Goal: Find specific page/section: Find specific page/section

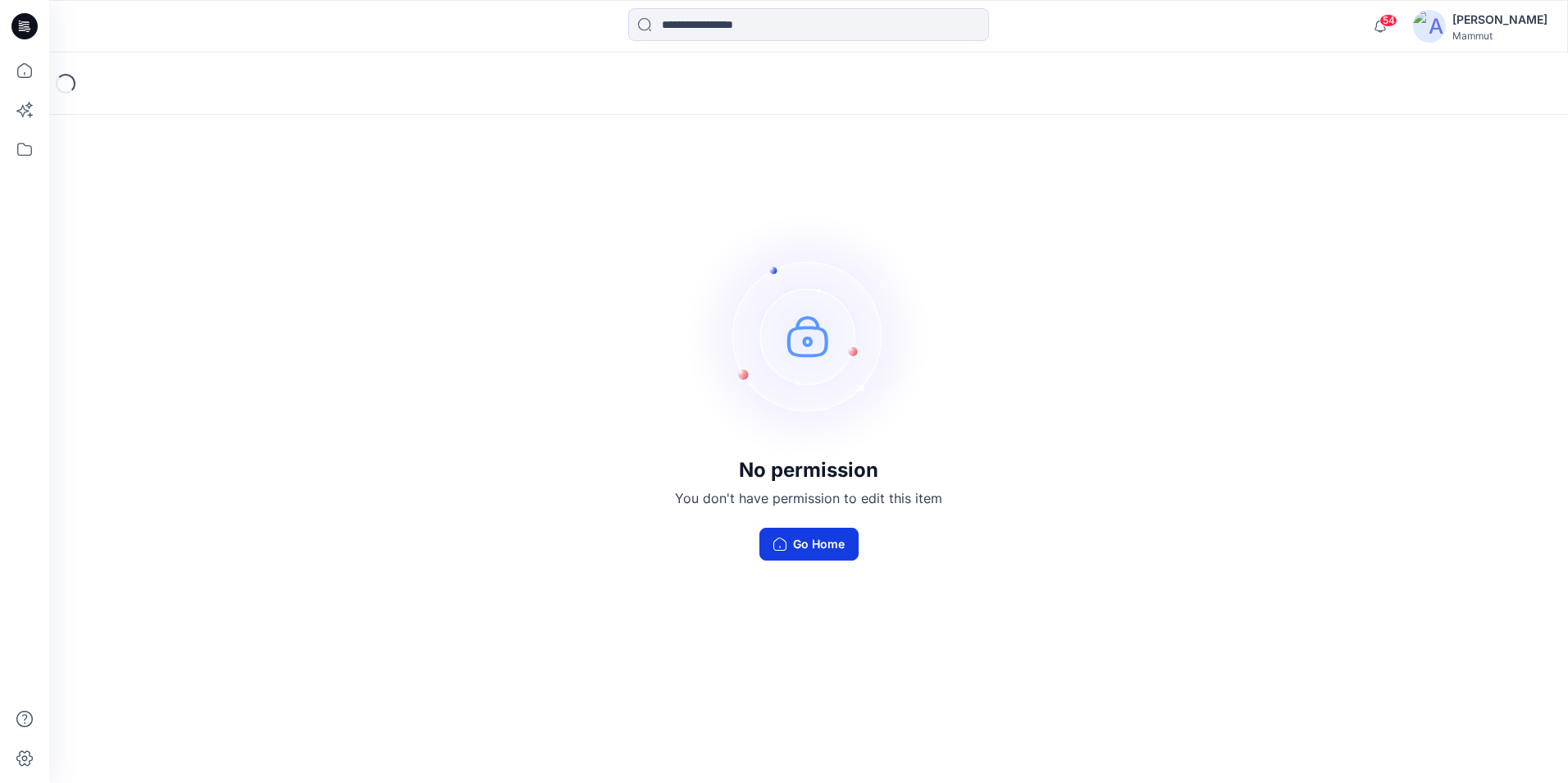
click at [812, 544] on button "Go Home" at bounding box center [809, 544] width 99 height 33
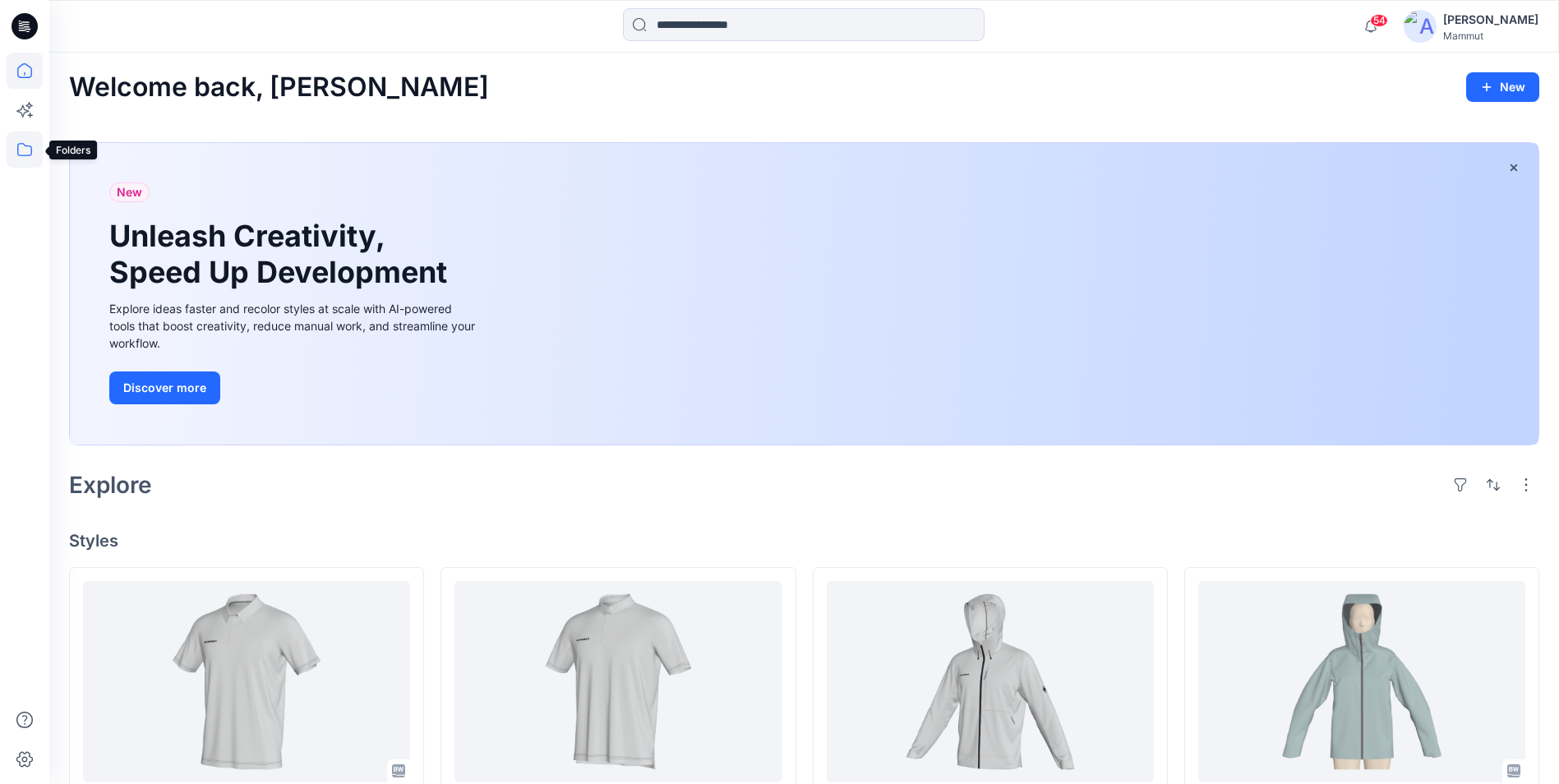
click at [25, 148] on icon at bounding box center [25, 149] width 36 height 36
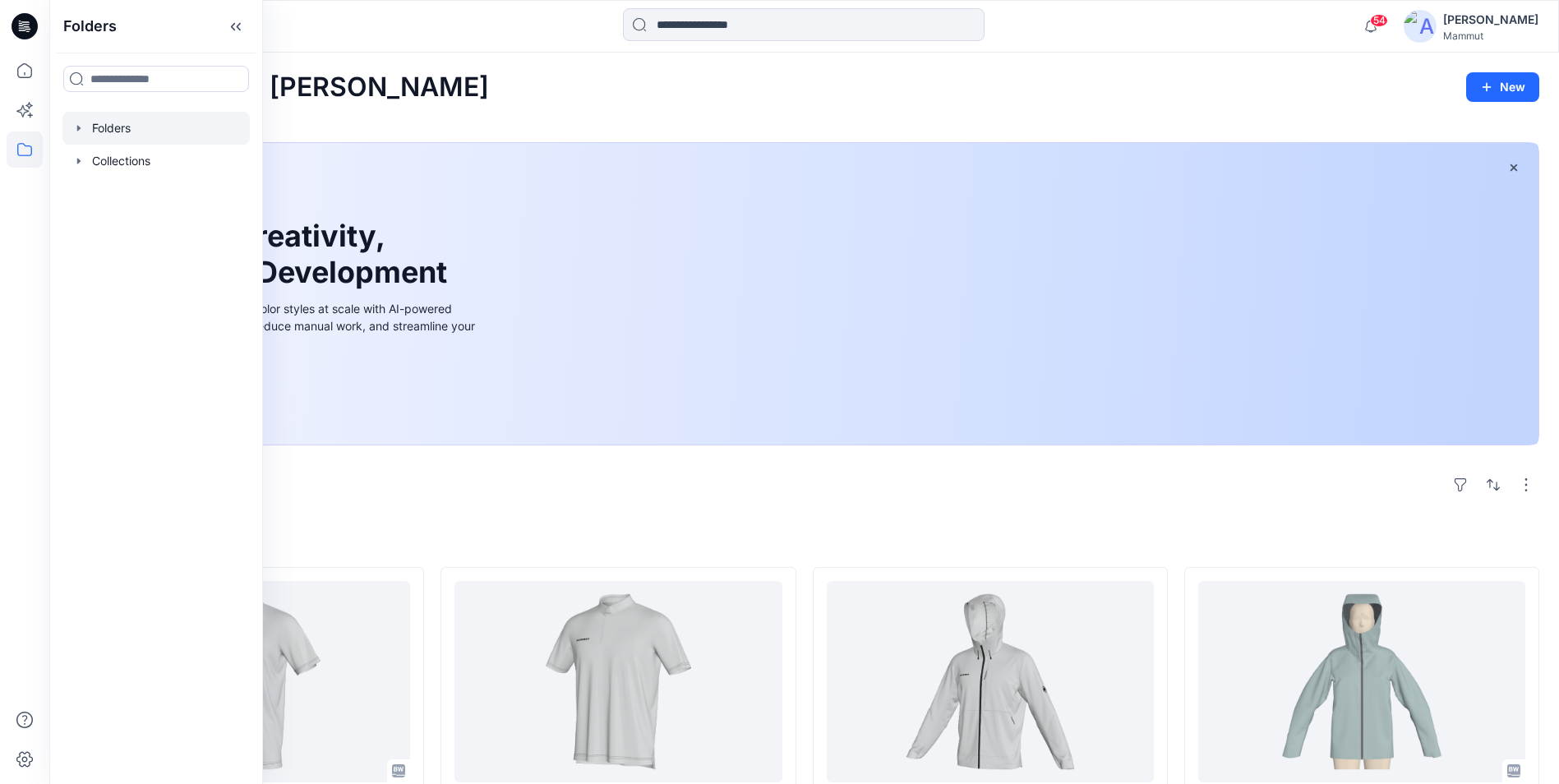
click at [140, 130] on div at bounding box center [156, 127] width 187 height 33
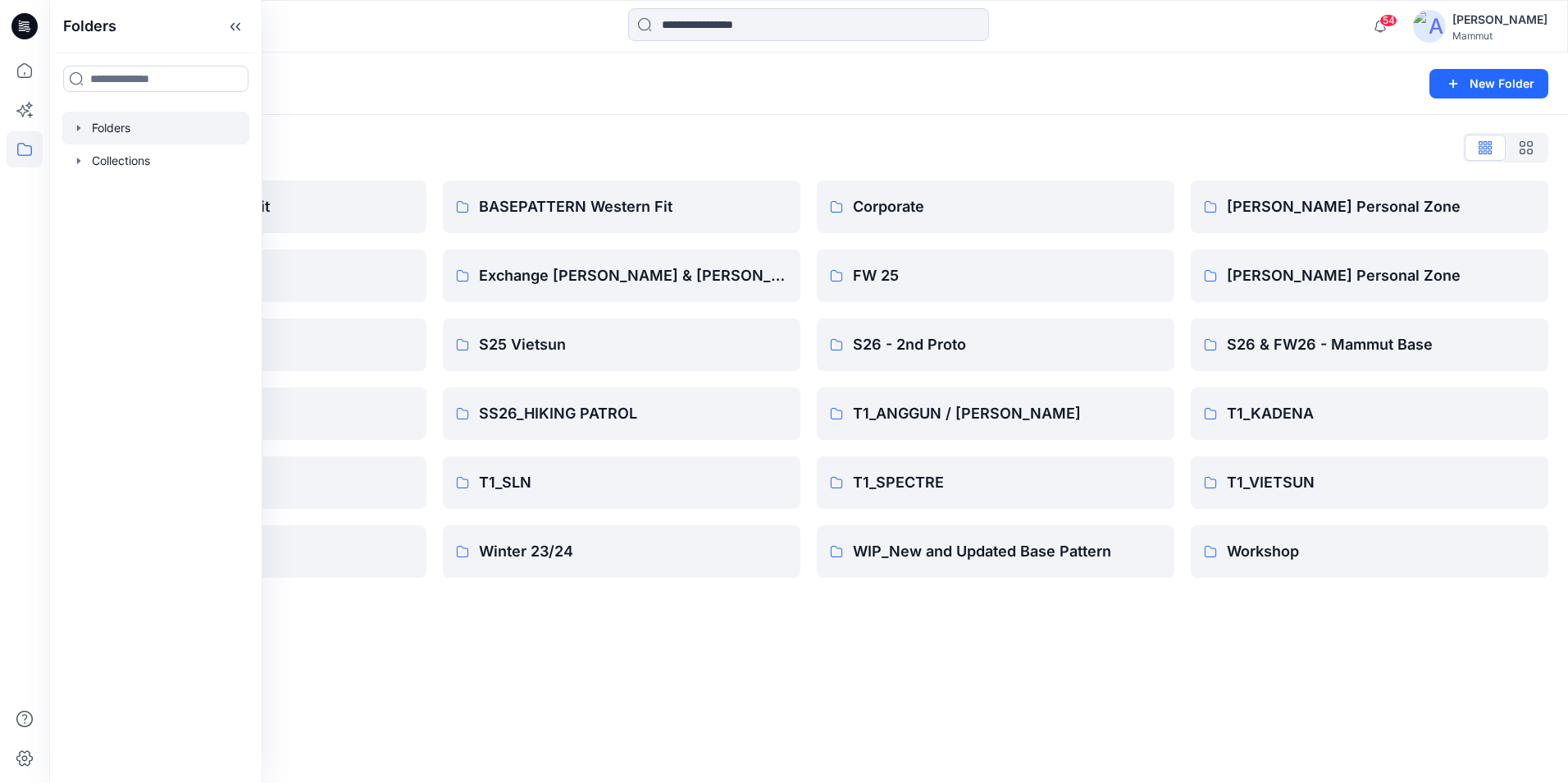
click at [707, 644] on div "Folders New Folder Folders List BASEPATTERN Asia Fit Eiger6.0 S25 SLN SS26_FIRS…" at bounding box center [808, 417] width 1519 height 731
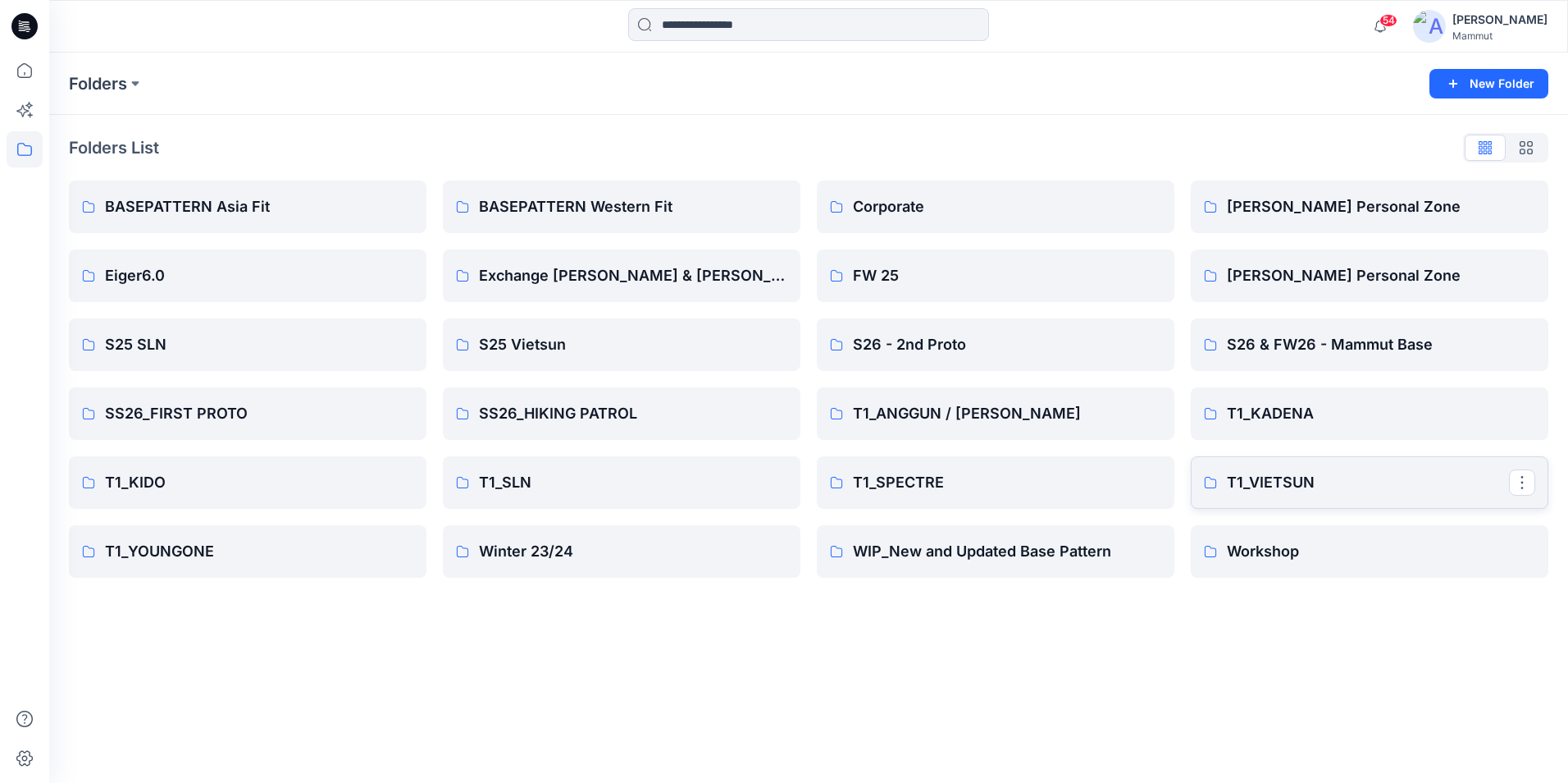
click at [1298, 475] on p "T1_VIETSUN" at bounding box center [1368, 483] width 282 height 23
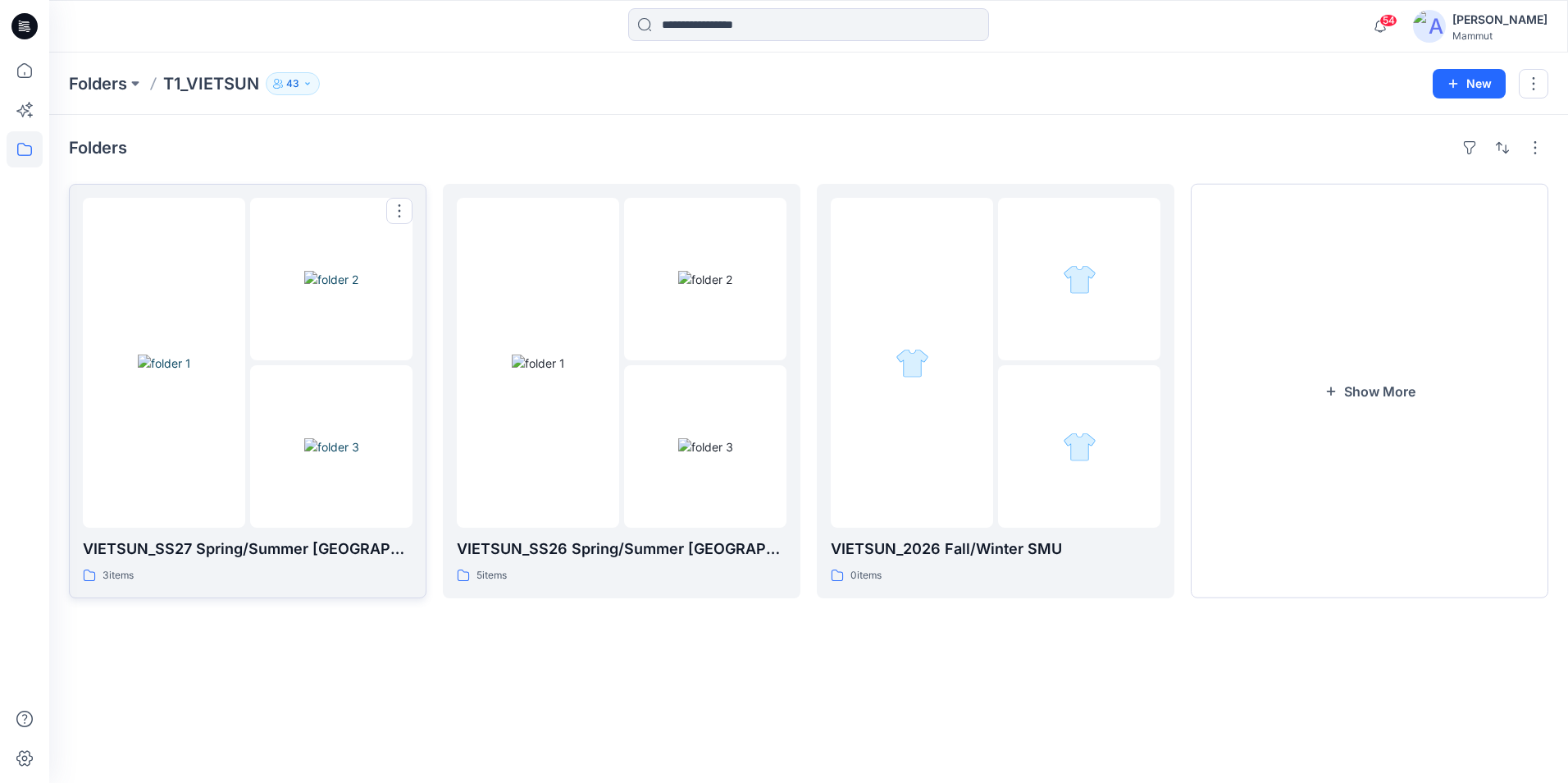
click at [304, 448] on img at bounding box center [331, 447] width 55 height 17
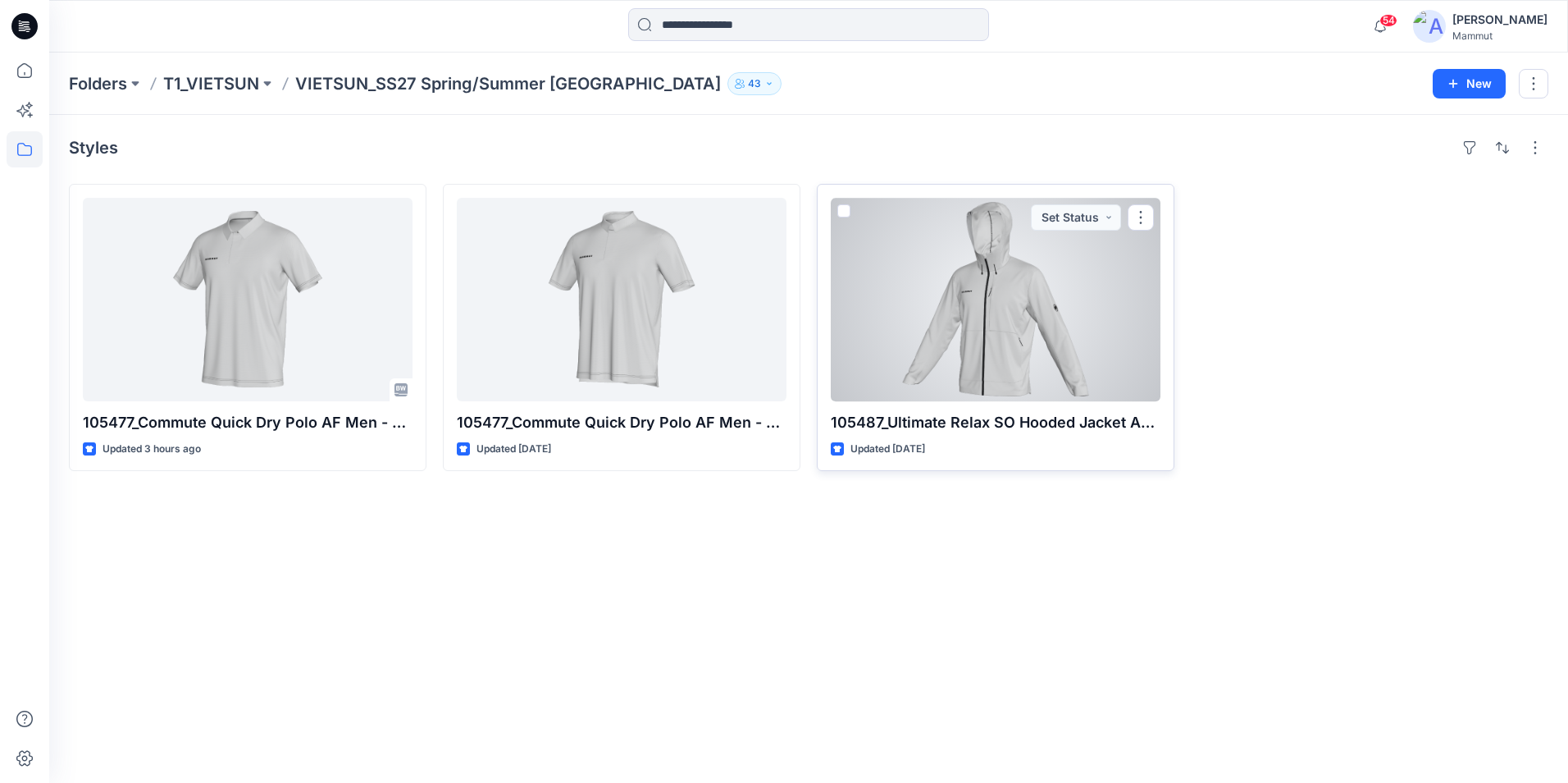
click at [982, 333] on div at bounding box center [995, 299] width 330 height 203
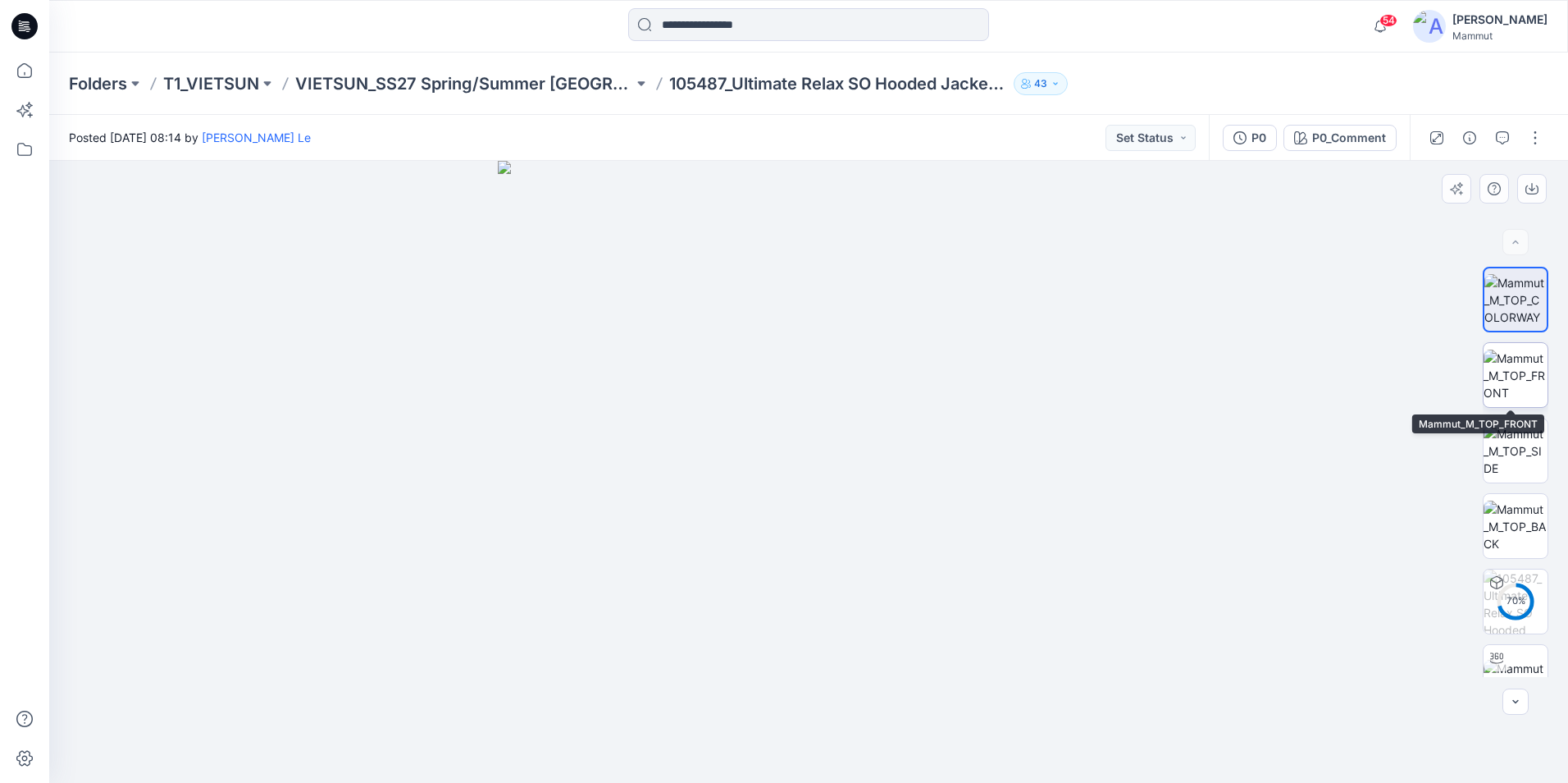
click at [1506, 373] on img at bounding box center [1515, 375] width 64 height 51
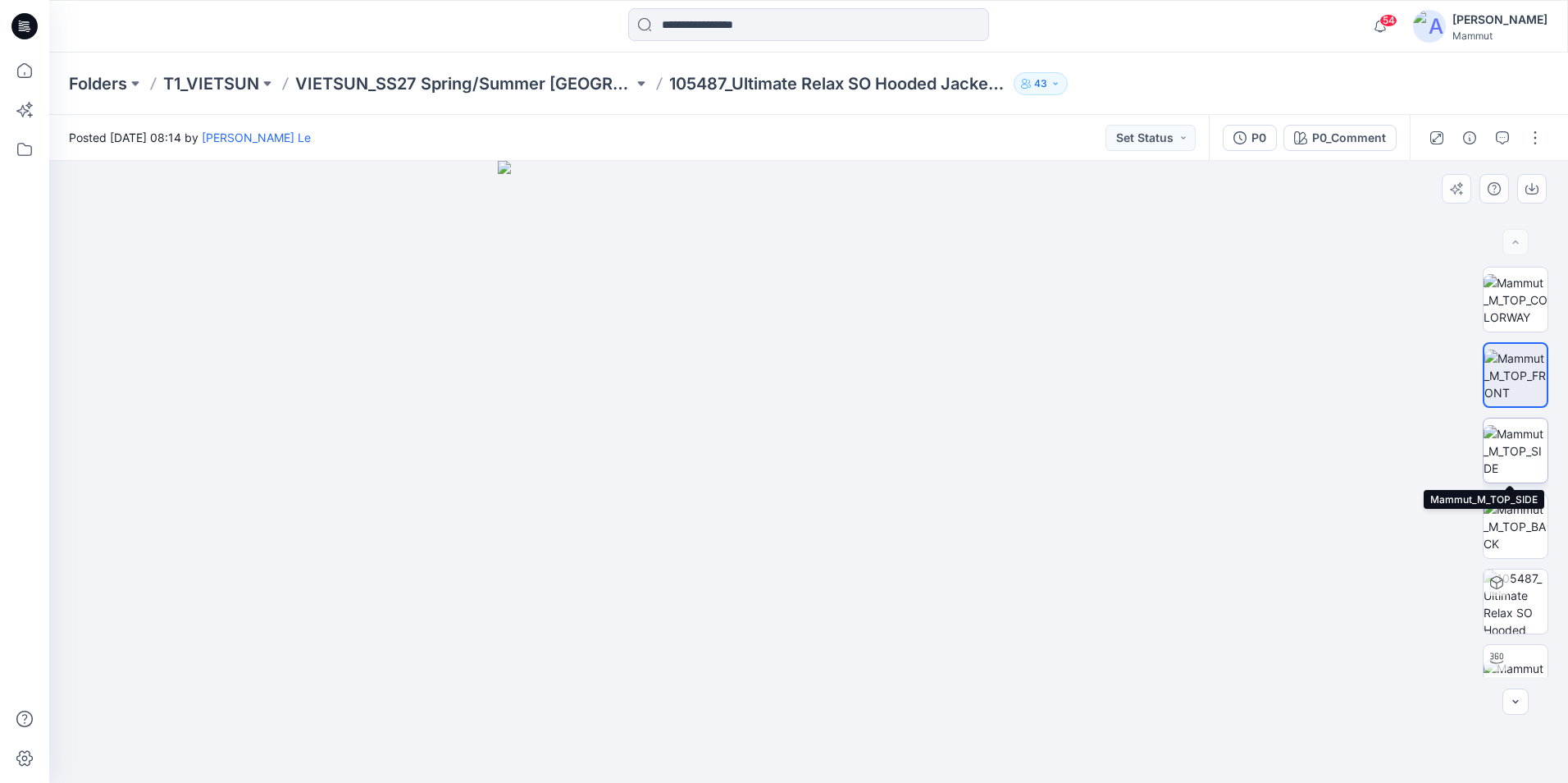
click at [1507, 425] on img at bounding box center [1515, 450] width 64 height 51
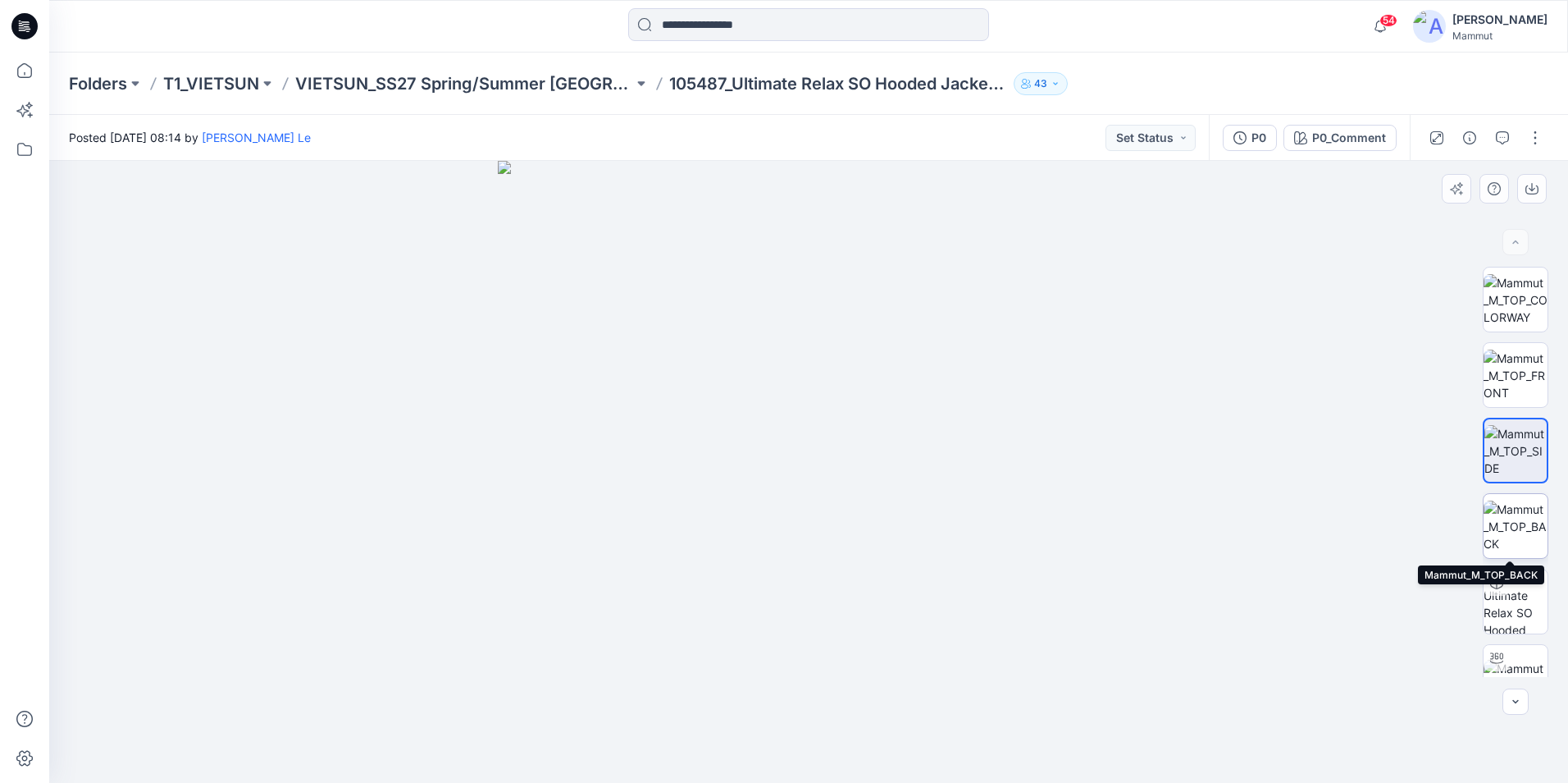
click at [1513, 518] on img at bounding box center [1515, 526] width 64 height 51
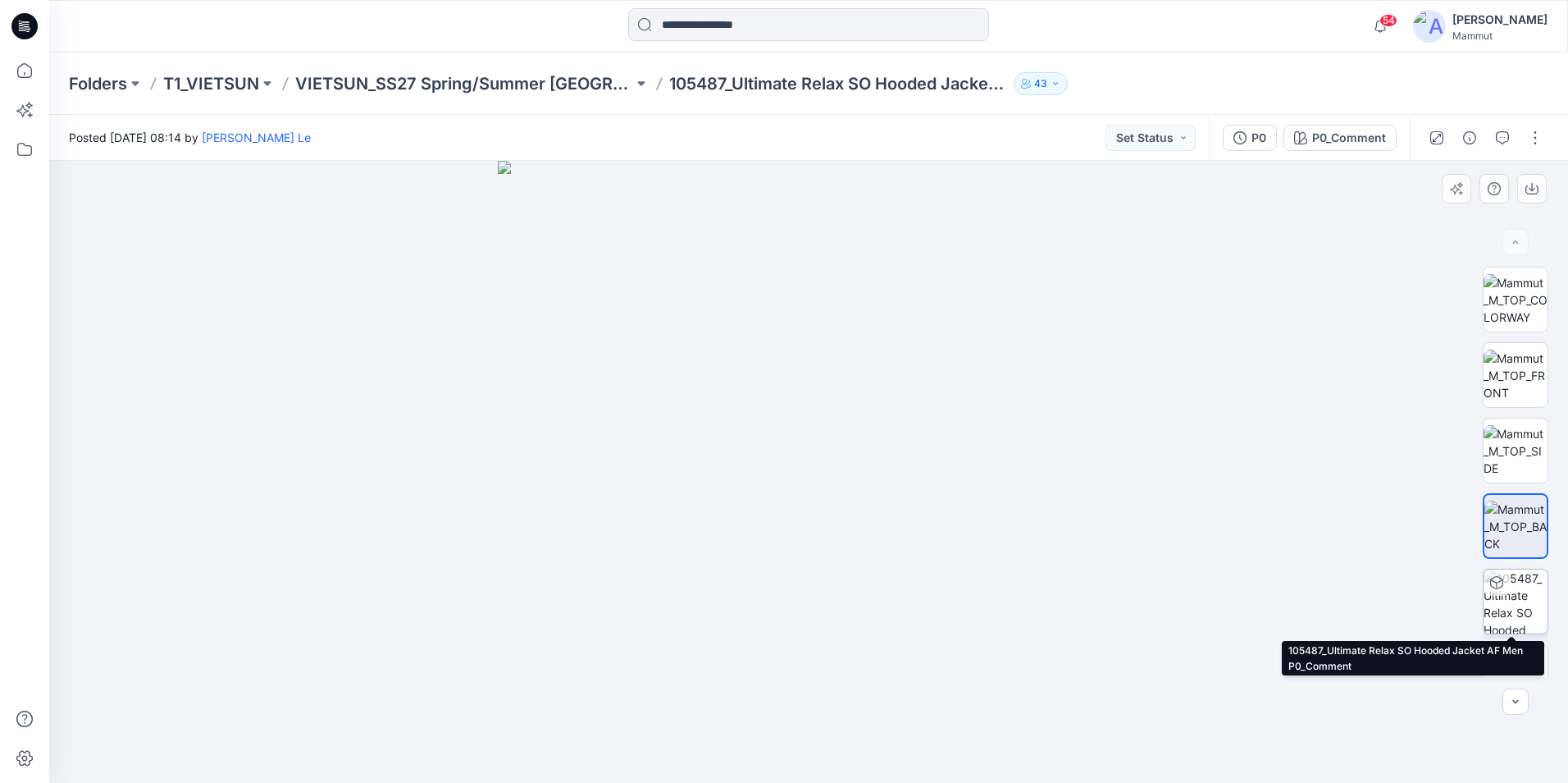
click at [1515, 591] on img at bounding box center [1515, 601] width 64 height 64
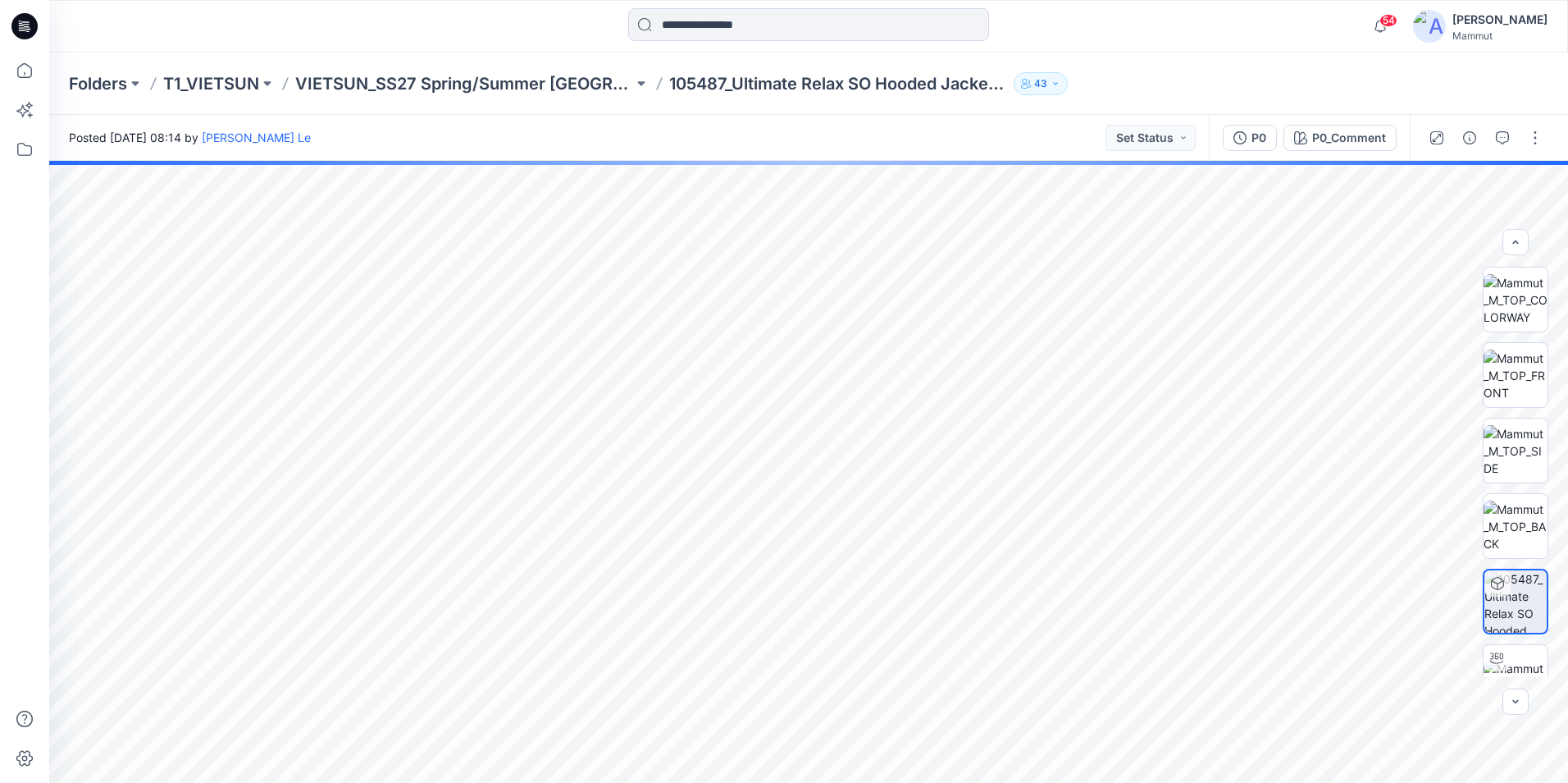
scroll to position [33, 0]
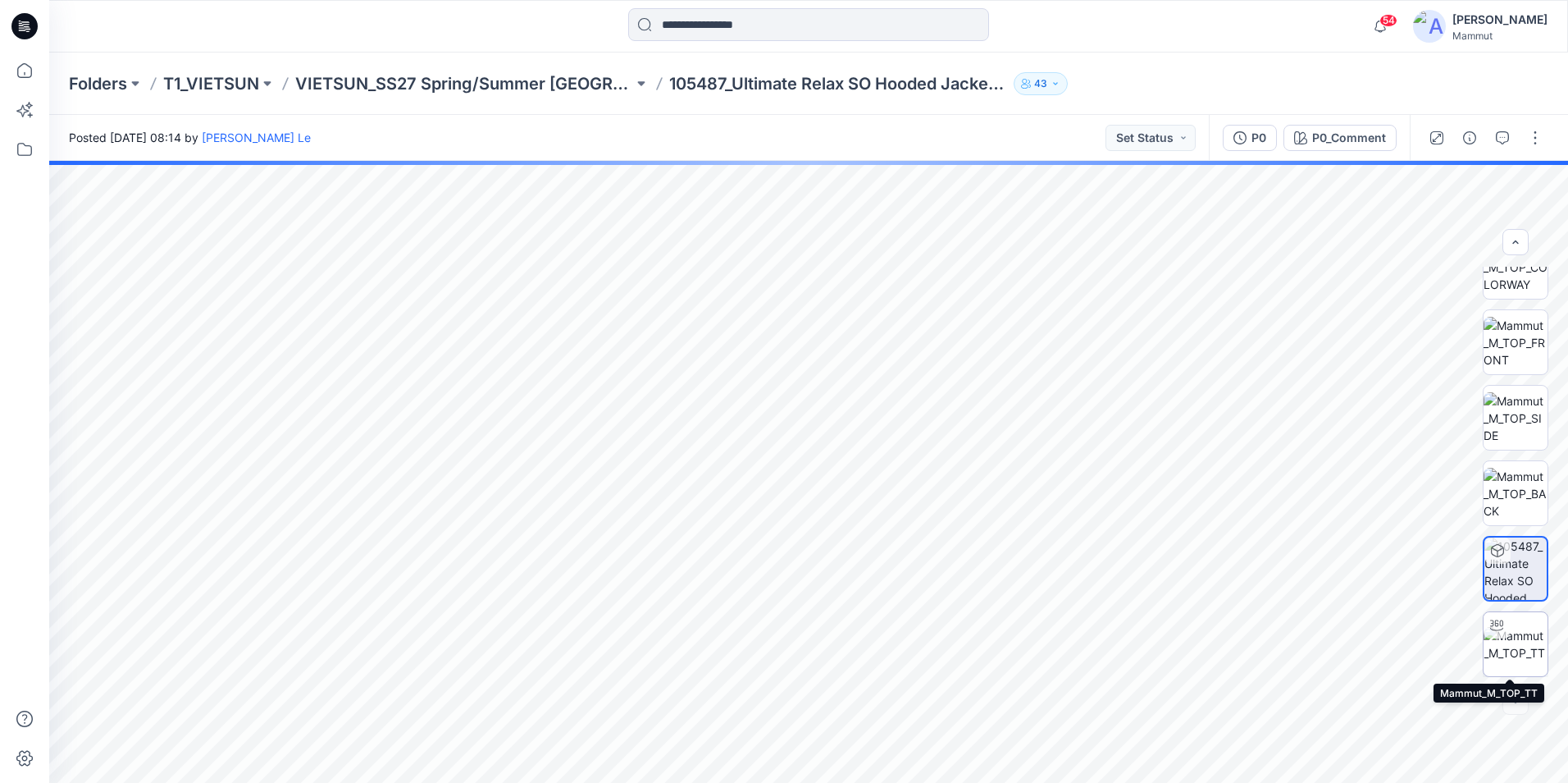
click at [1512, 650] on img at bounding box center [1515, 644] width 64 height 34
